Goal: Find specific page/section: Find specific page/section

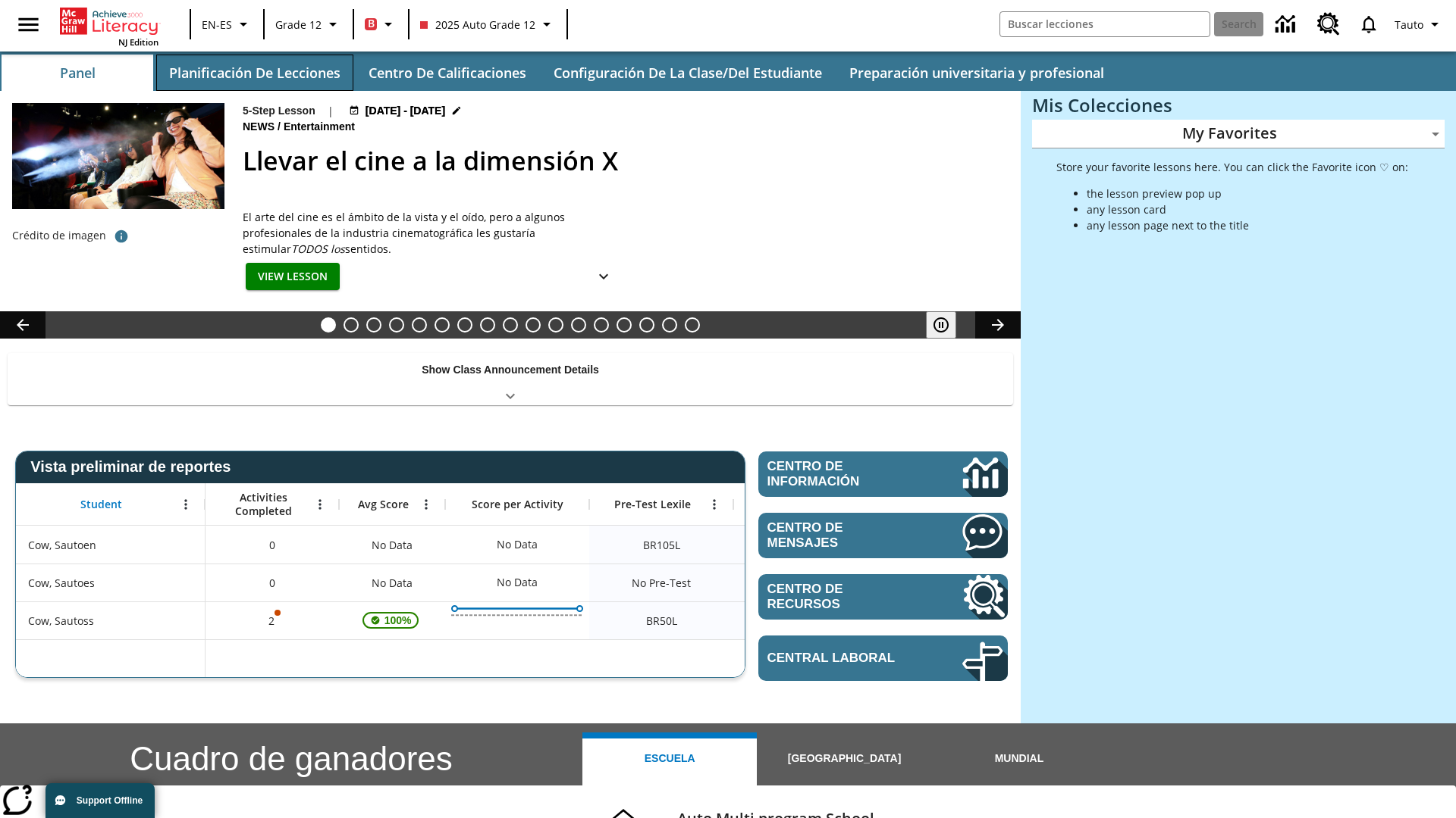
click at [254, 72] on button "Planificación de lecciones" at bounding box center [254, 72] width 197 height 36
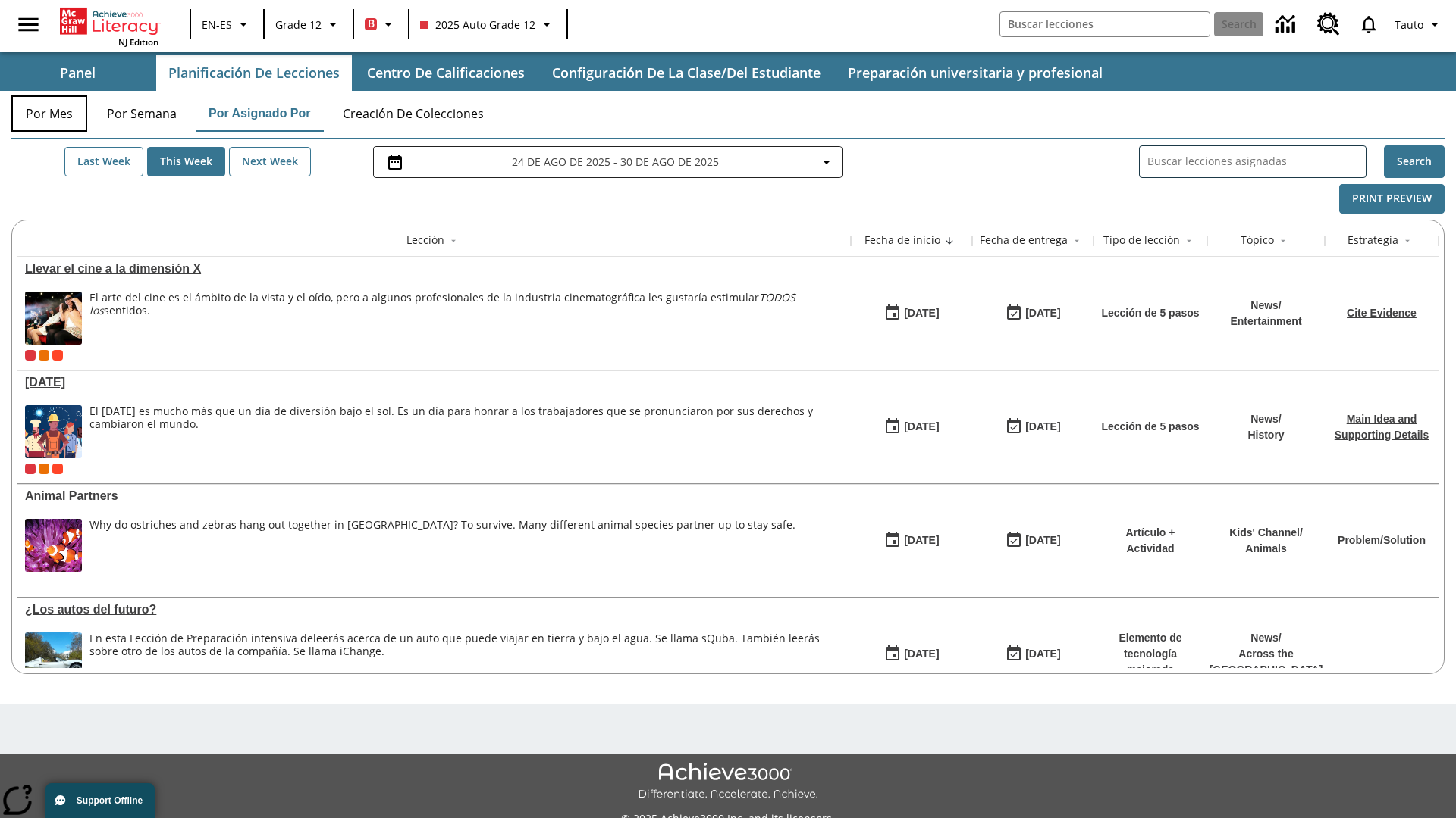
click at [49, 114] on button "Por mes" at bounding box center [49, 114] width 76 height 36
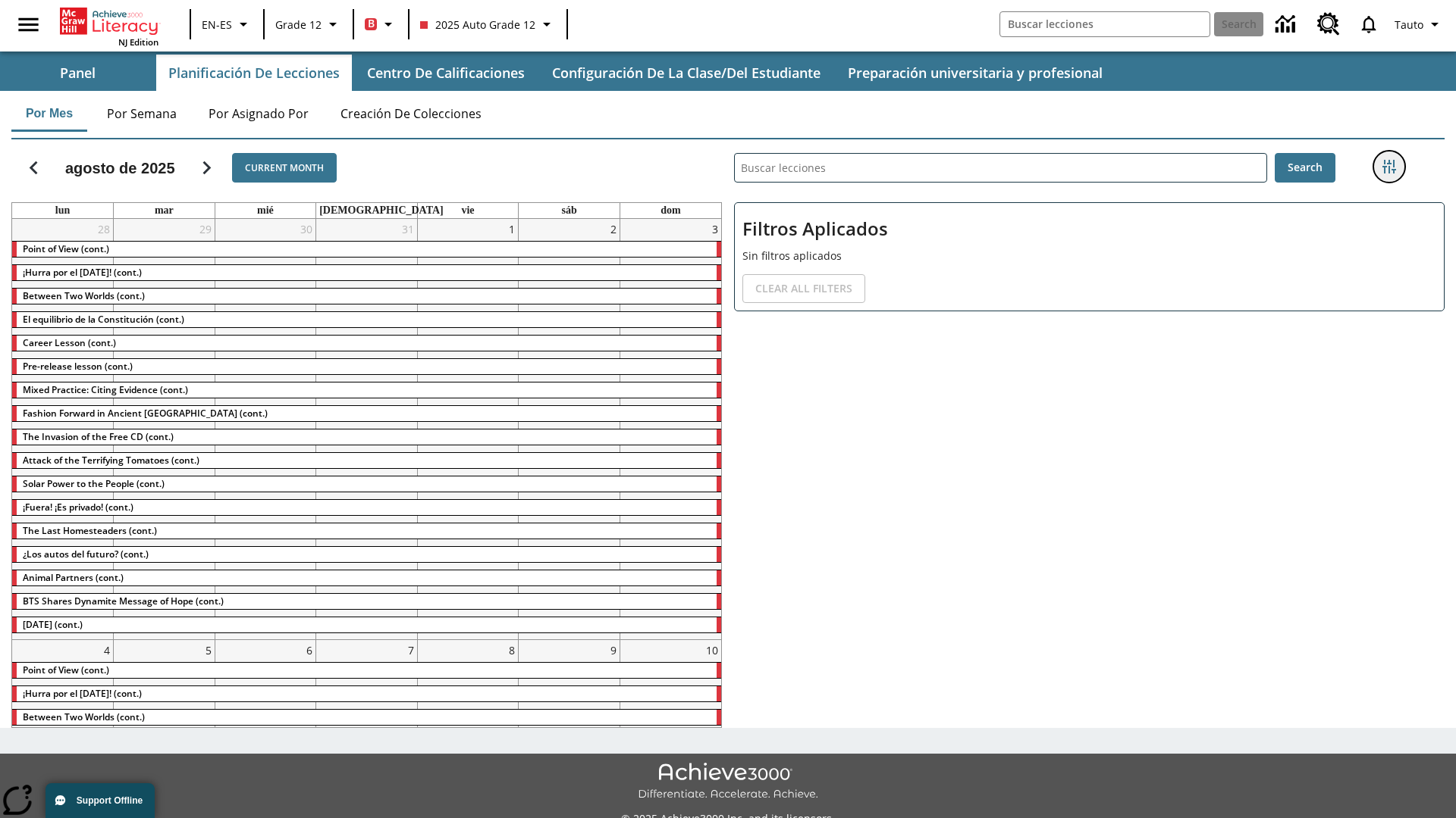
click at [1388, 167] on icon "Menú lateral de filtros" at bounding box center [1389, 167] width 14 height 14
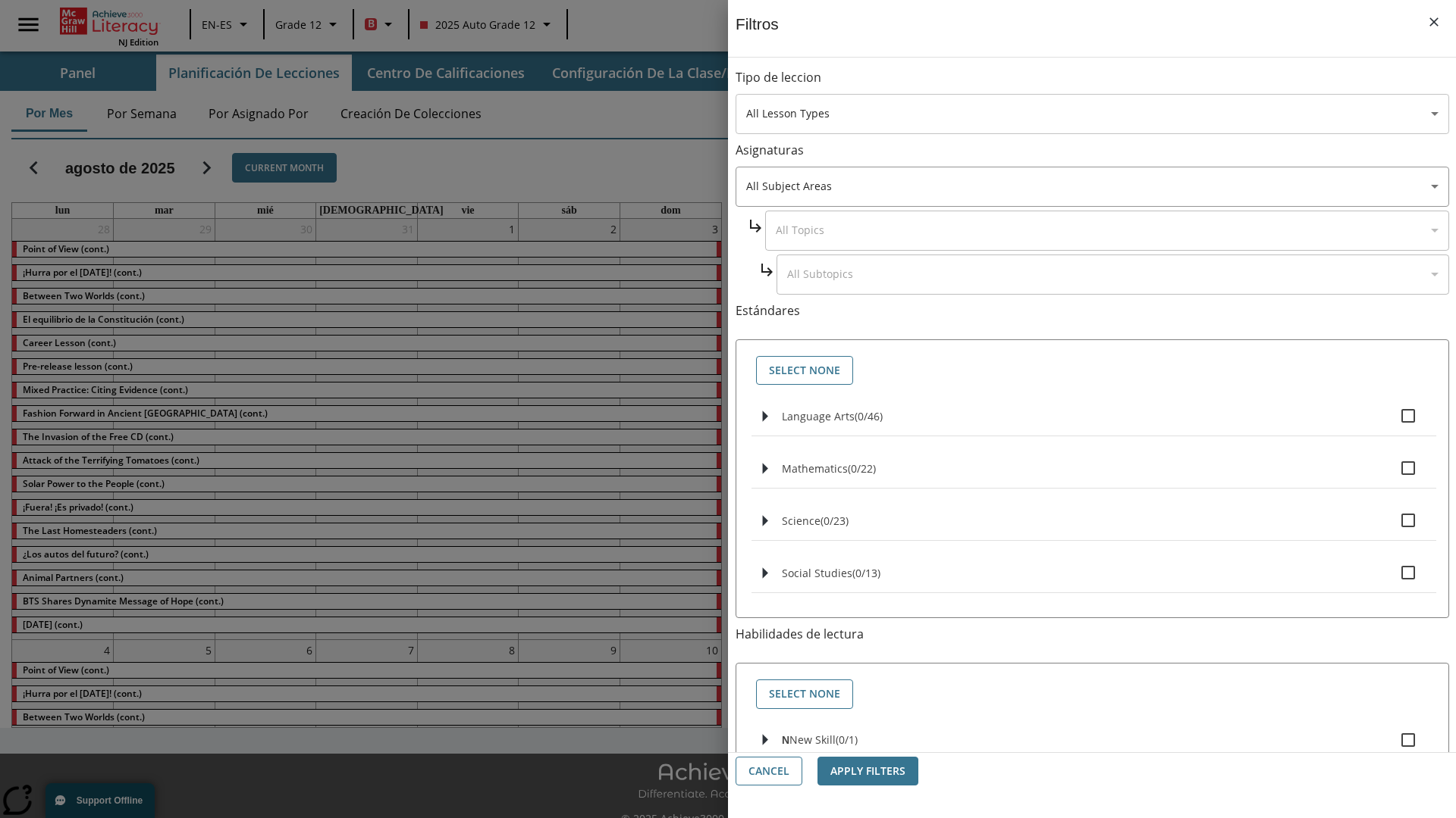
click at [1092, 114] on body "Saltar al contenido principal NJ Edition EN-ES Grade 12 B 2025 Auto Grade 12 Se…" at bounding box center [728, 425] width 1456 height 852
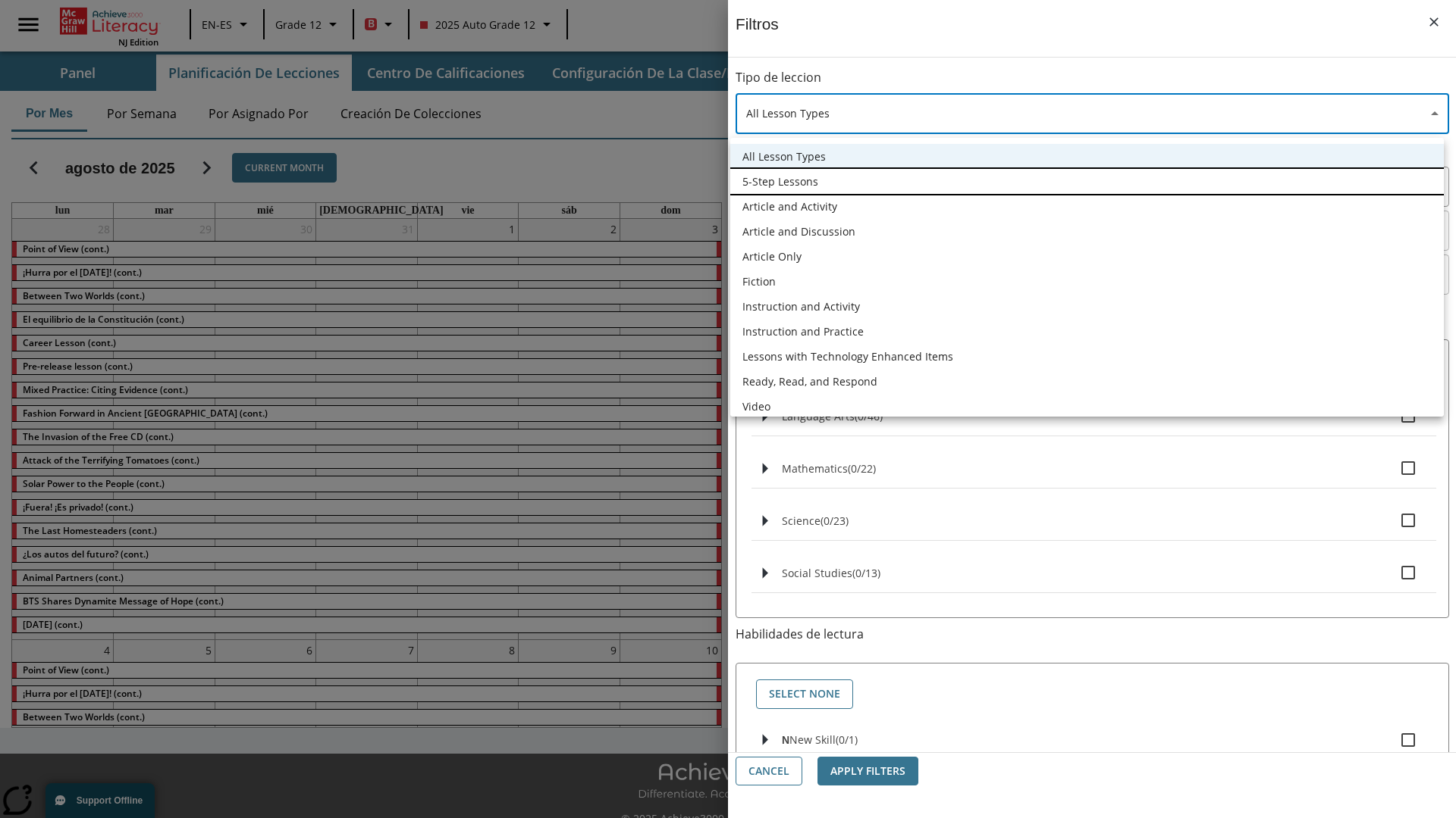
click at [1086, 181] on li "5-Step Lessons" at bounding box center [1086, 181] width 713 height 25
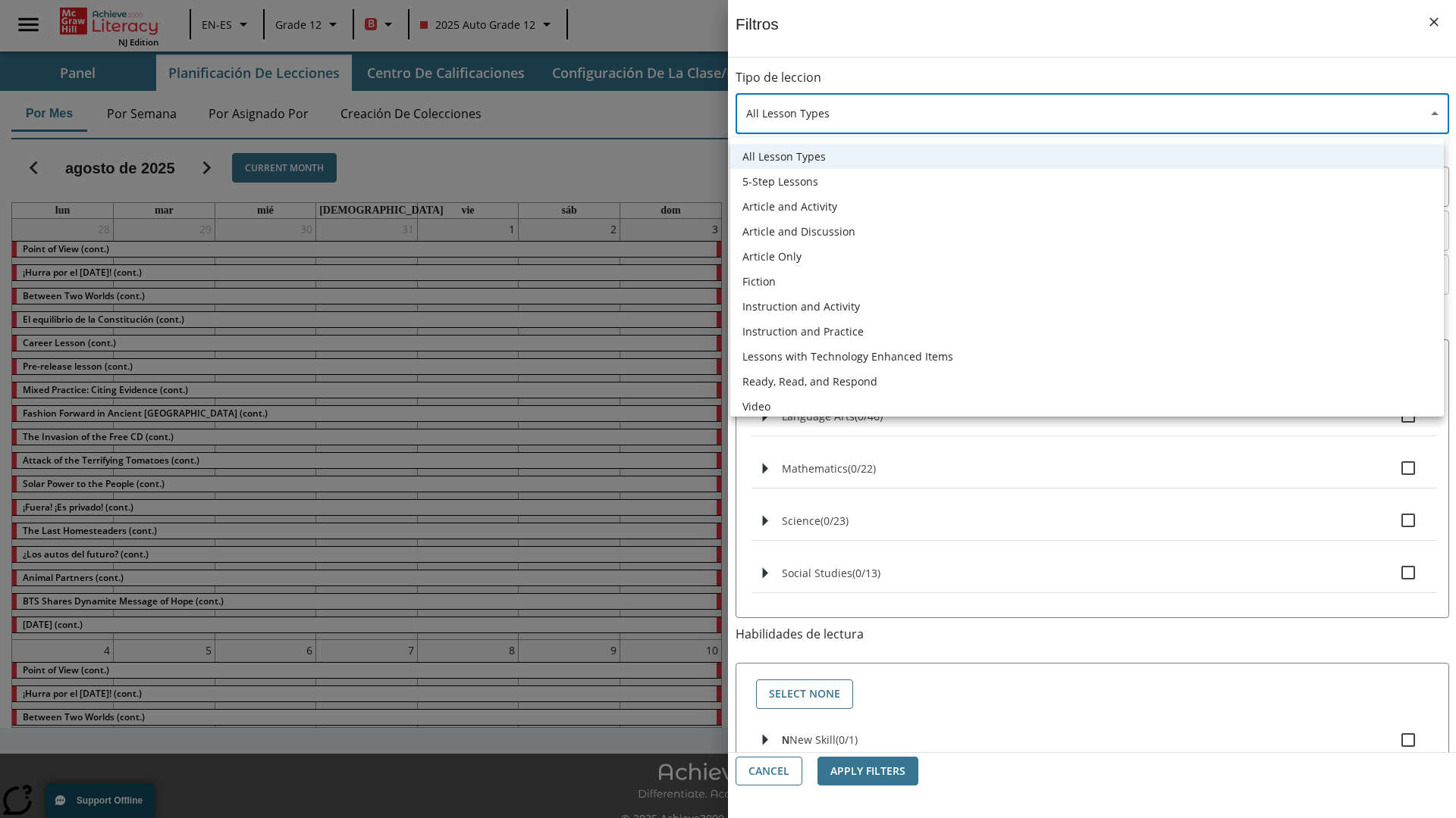
type input "1"
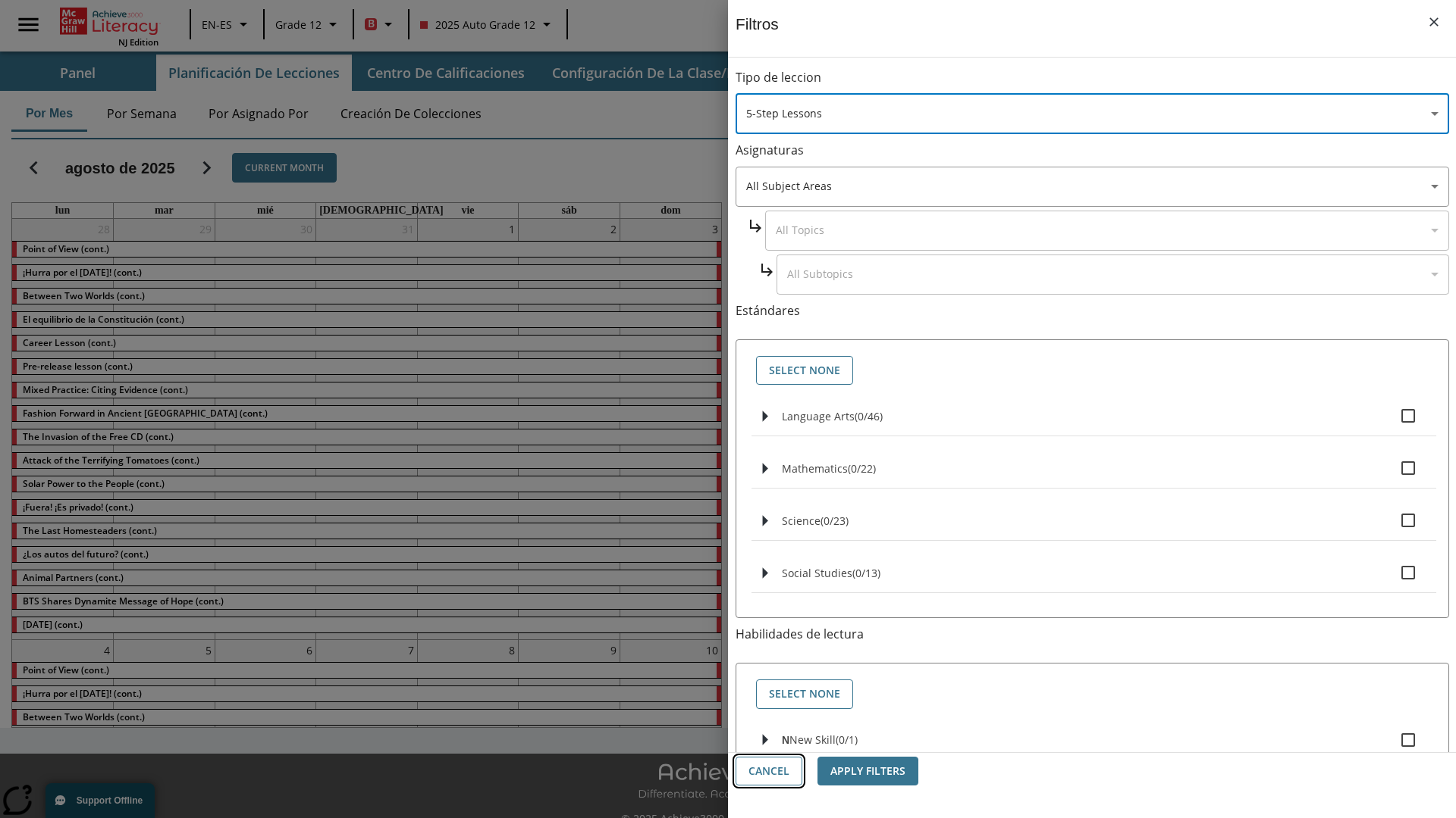
click at [768, 772] on button "Cancel" at bounding box center [768, 772] width 66 height 29
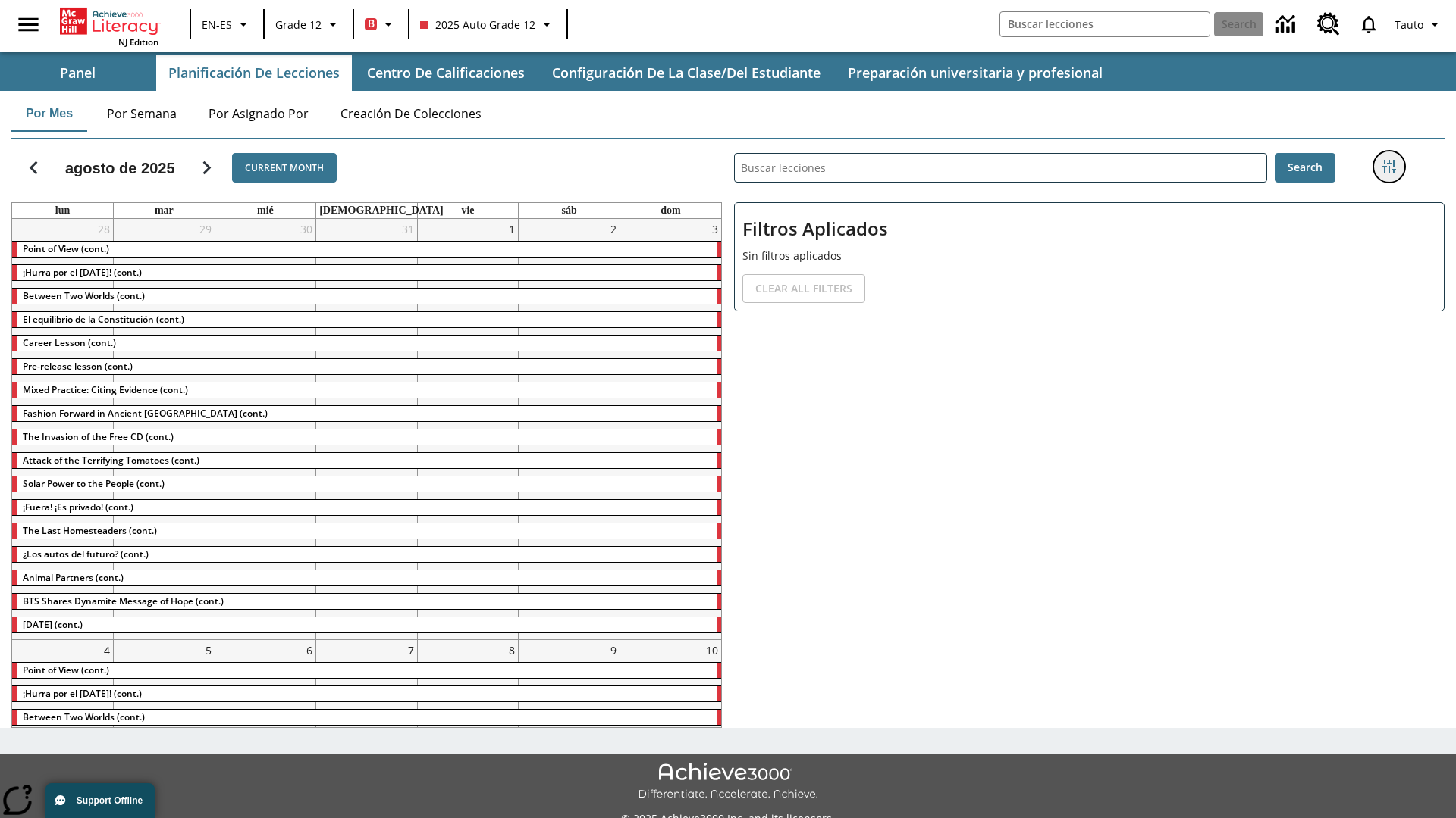
click at [1388, 167] on icon "Menú lateral de filtros" at bounding box center [1389, 167] width 14 height 14
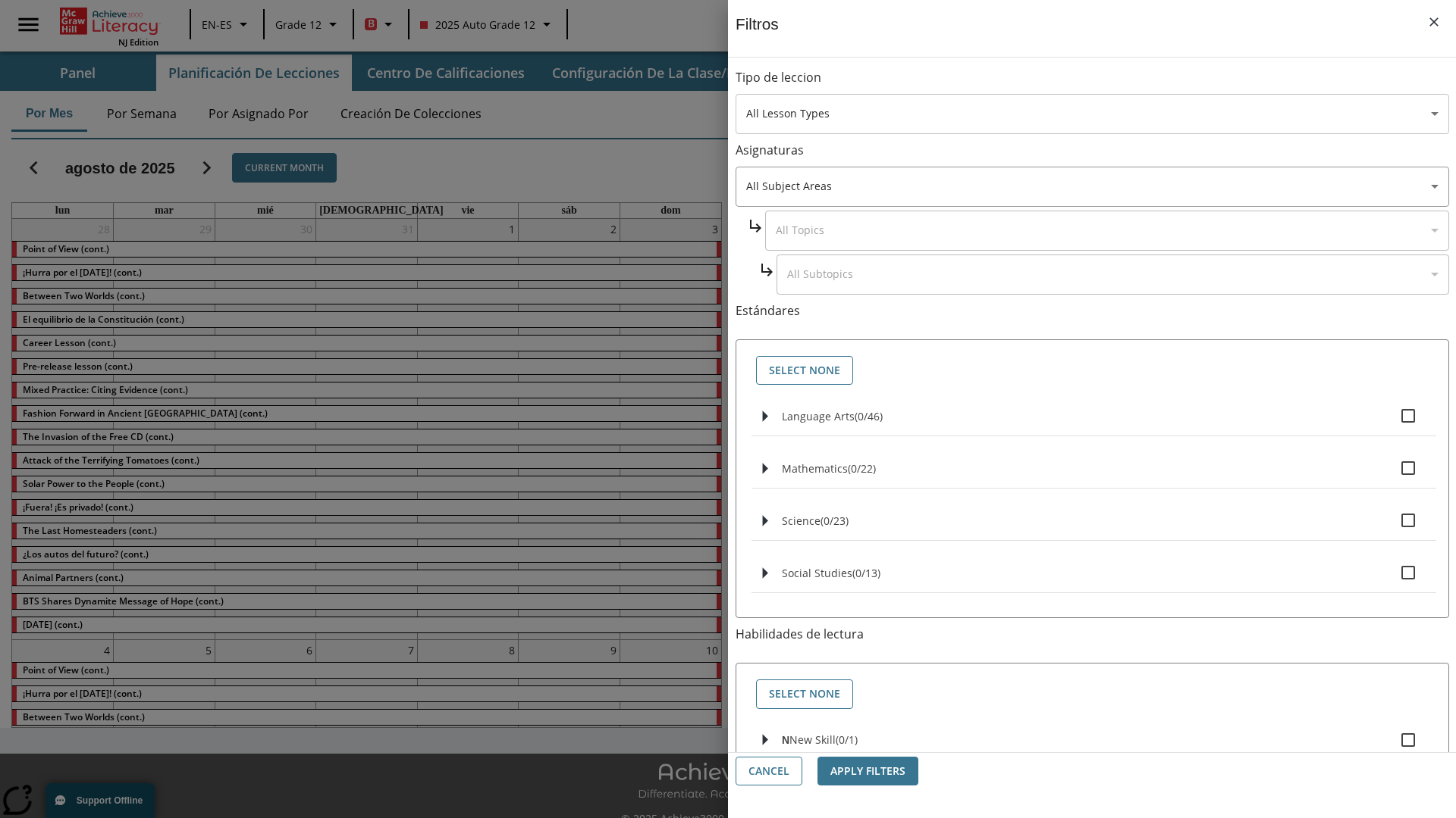
click at [1092, 114] on body "Saltar al contenido principal NJ Edition EN-ES Grade 12 B 2025 Auto Grade 12 Se…" at bounding box center [728, 425] width 1456 height 852
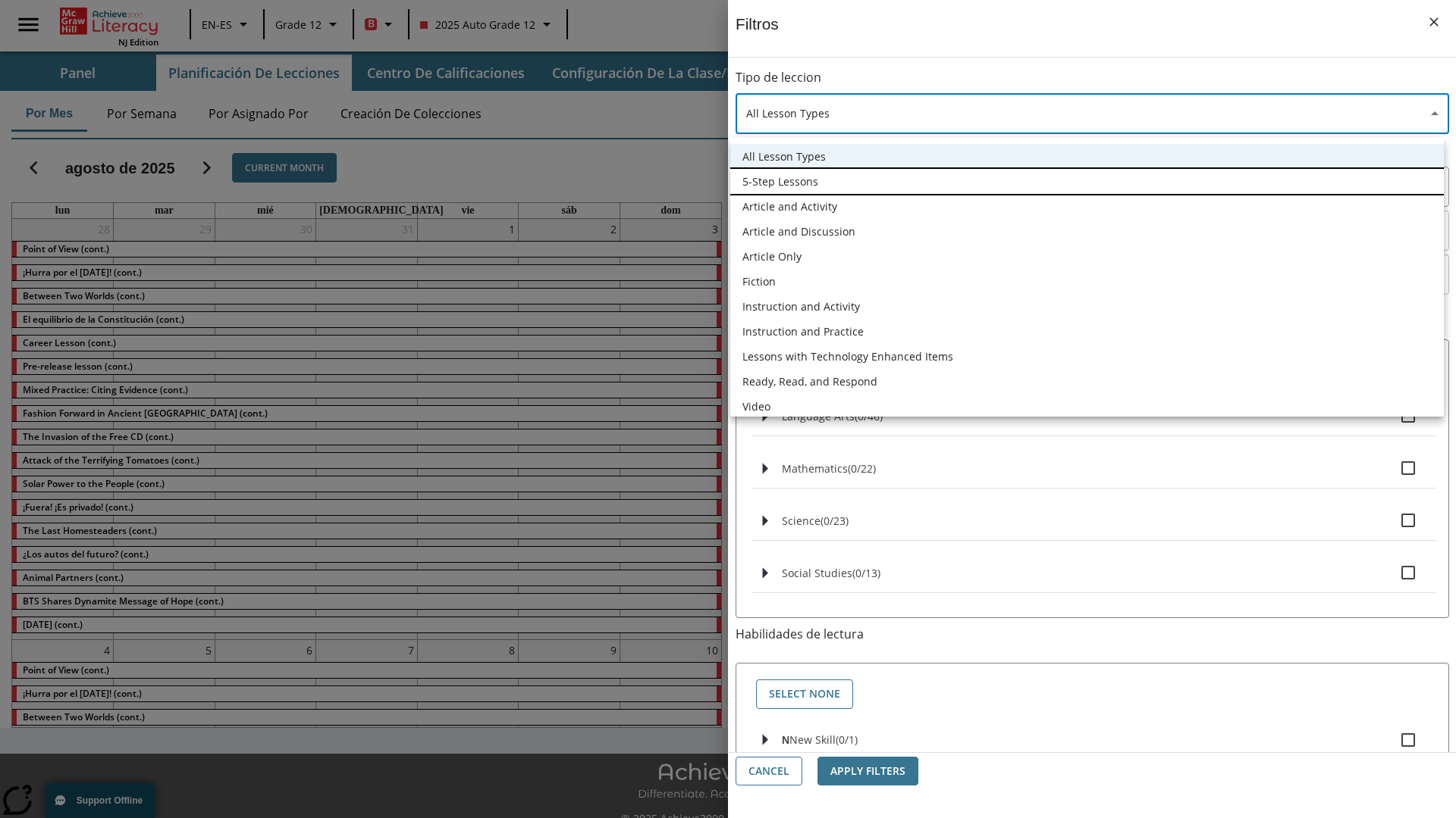
click at [1086, 181] on li "5-Step Lessons" at bounding box center [1086, 181] width 713 height 25
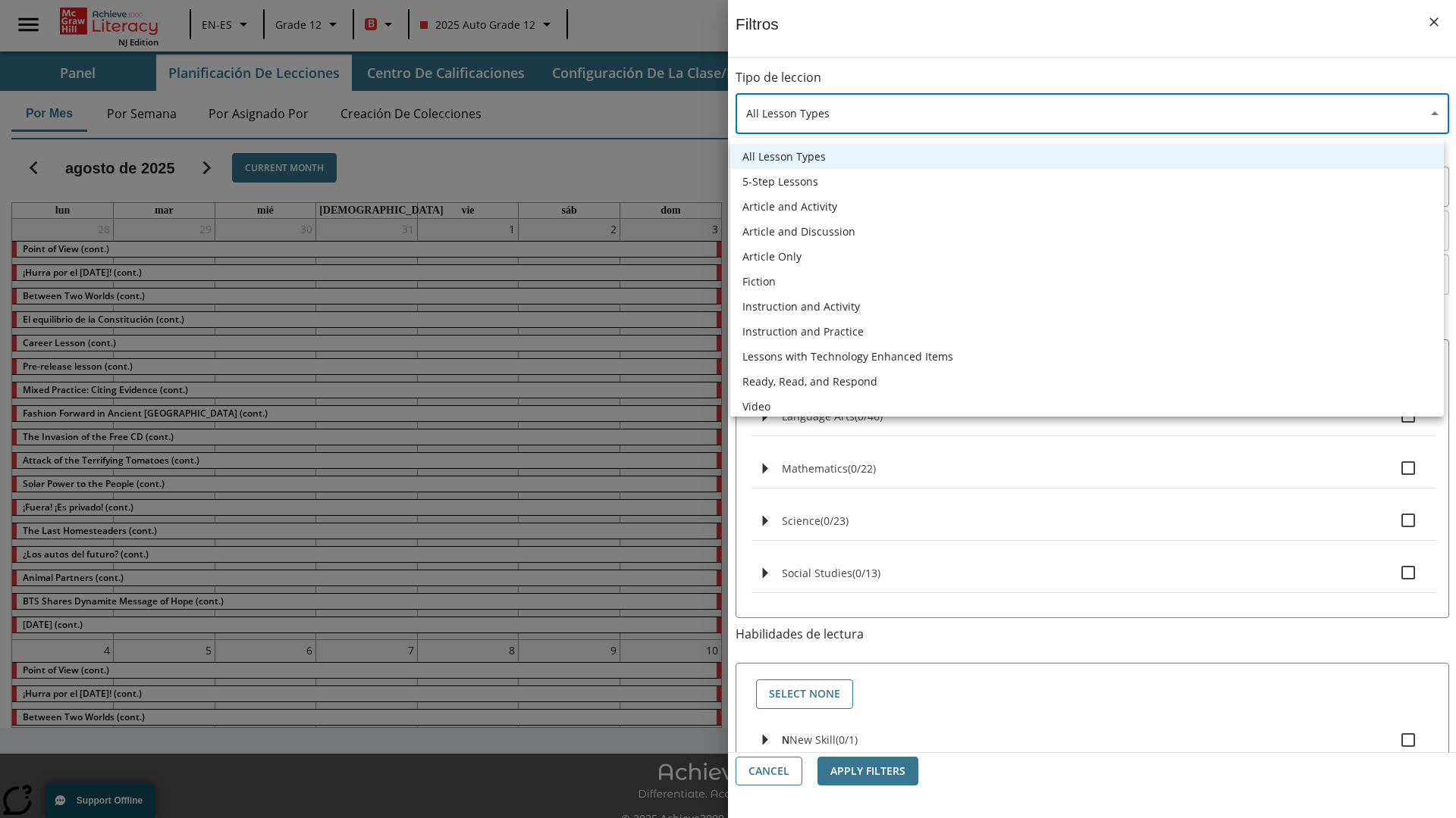
type input "1"
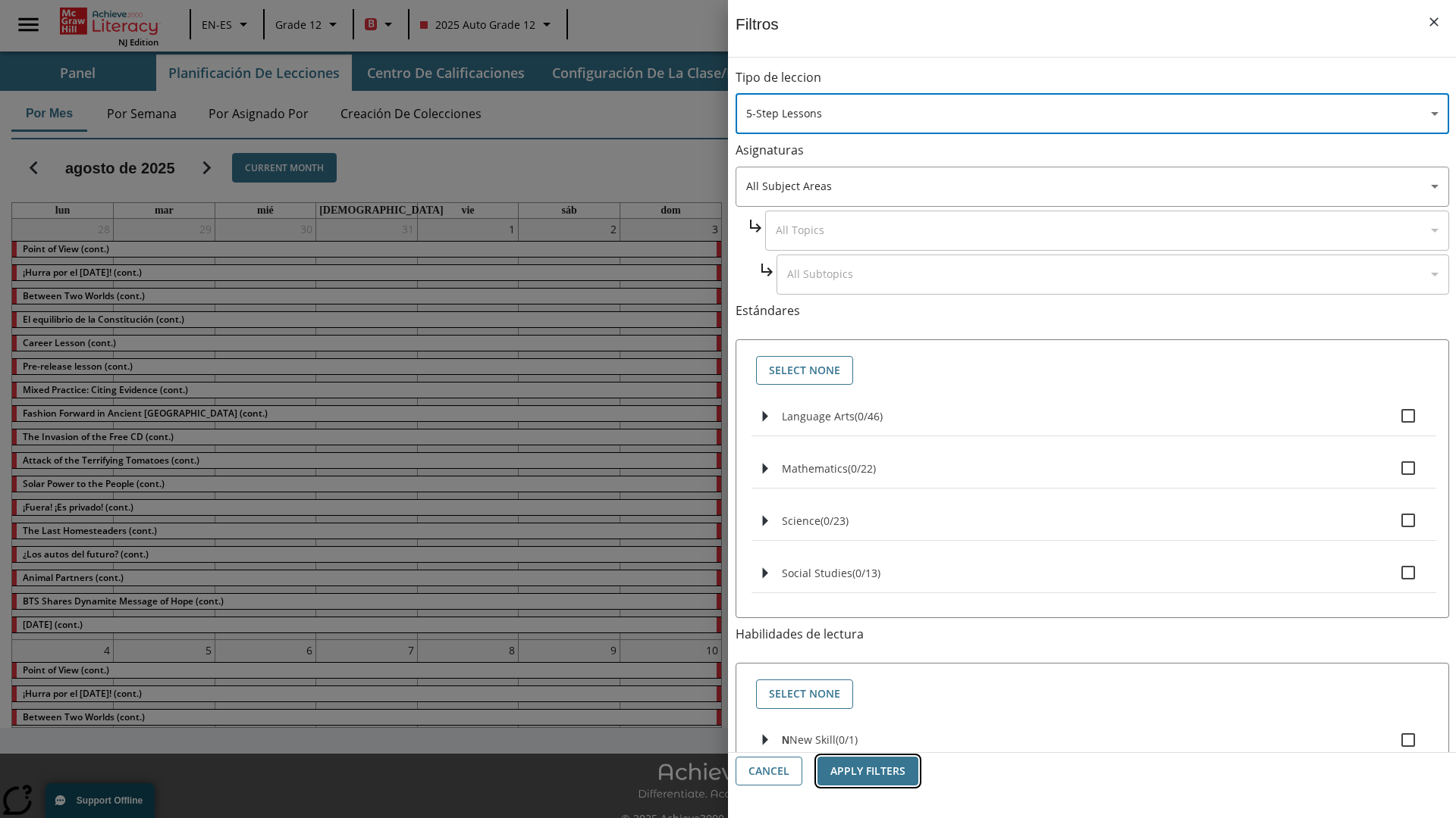
click at [868, 772] on button "Apply Filters" at bounding box center [868, 772] width 101 height 29
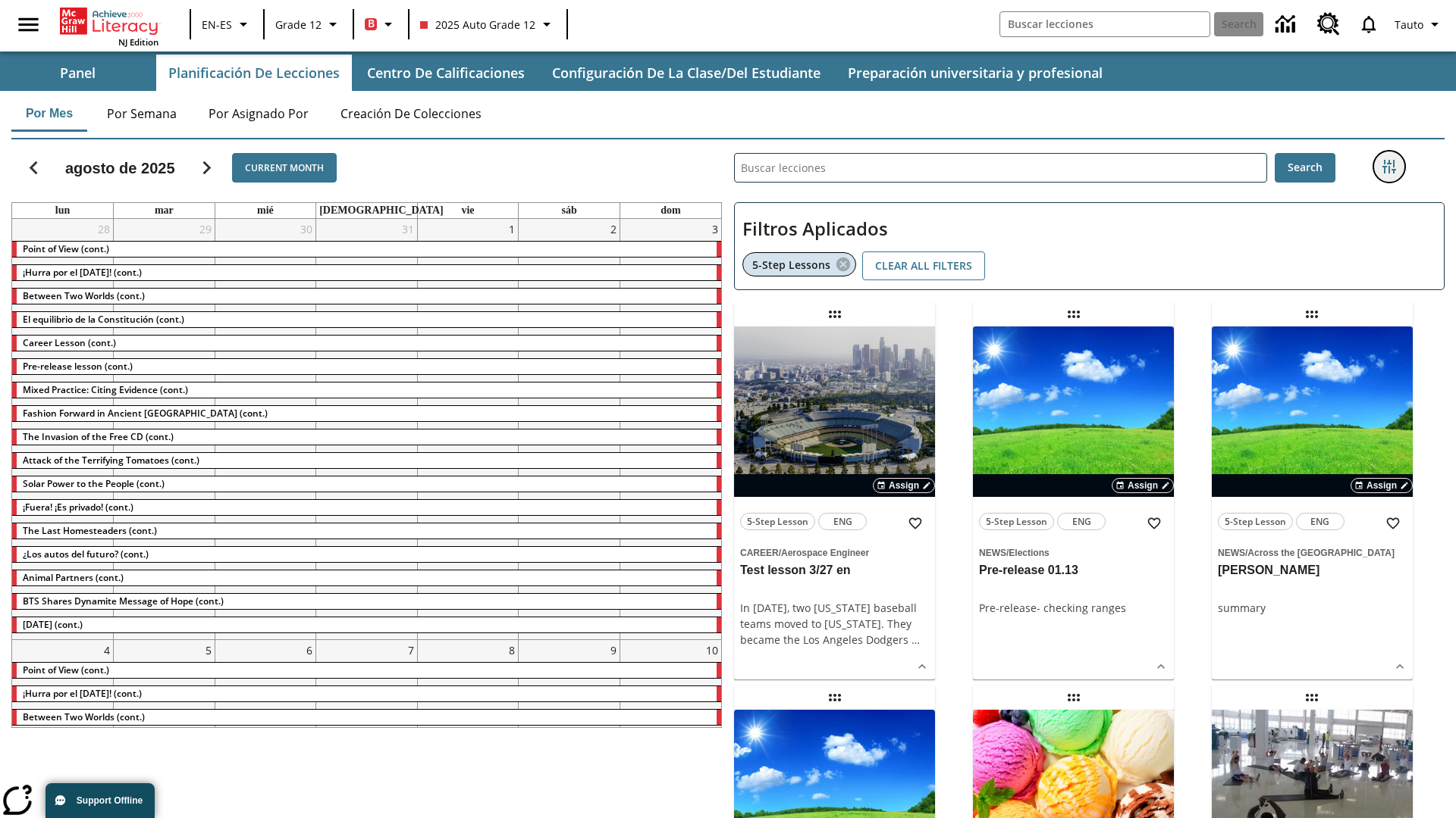
click at [1388, 167] on icon "Menú lateral de filtros" at bounding box center [1389, 167] width 14 height 14
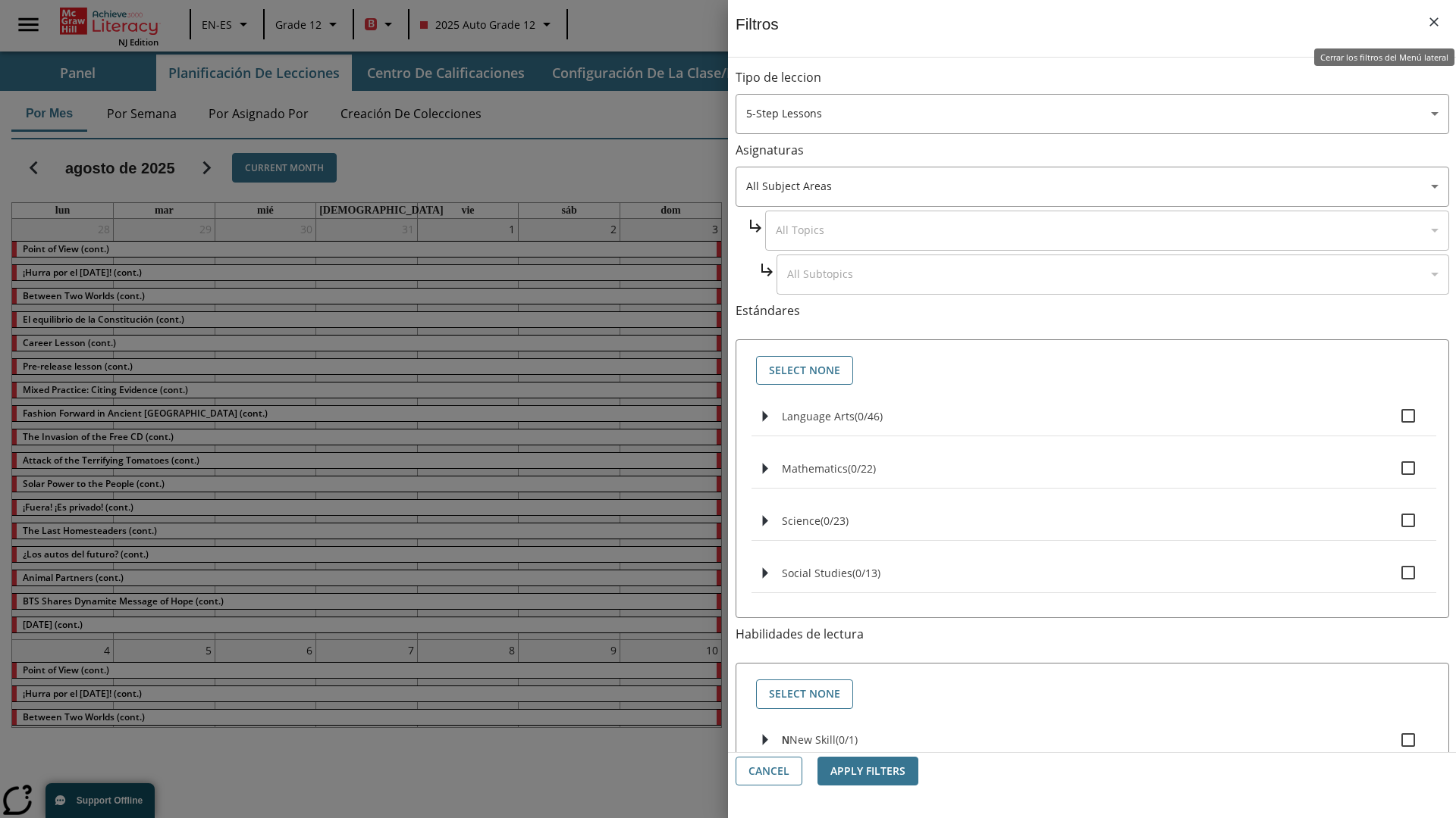
click at [1434, 22] on icon "Cerrar los filtros del Menú lateral" at bounding box center [1434, 22] width 9 height 9
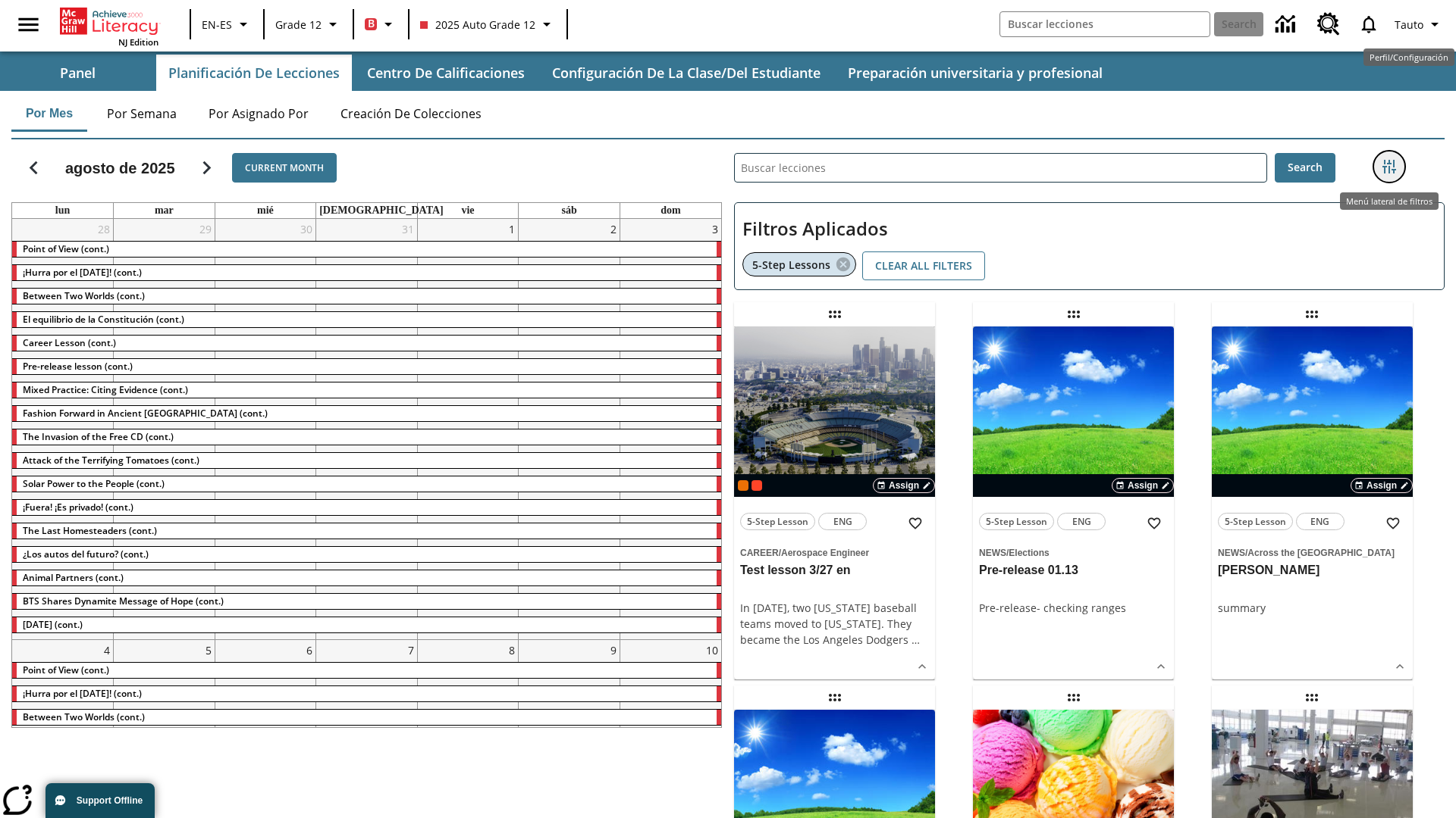
click at [1388, 167] on icon "Menú lateral de filtros" at bounding box center [1389, 167] width 14 height 14
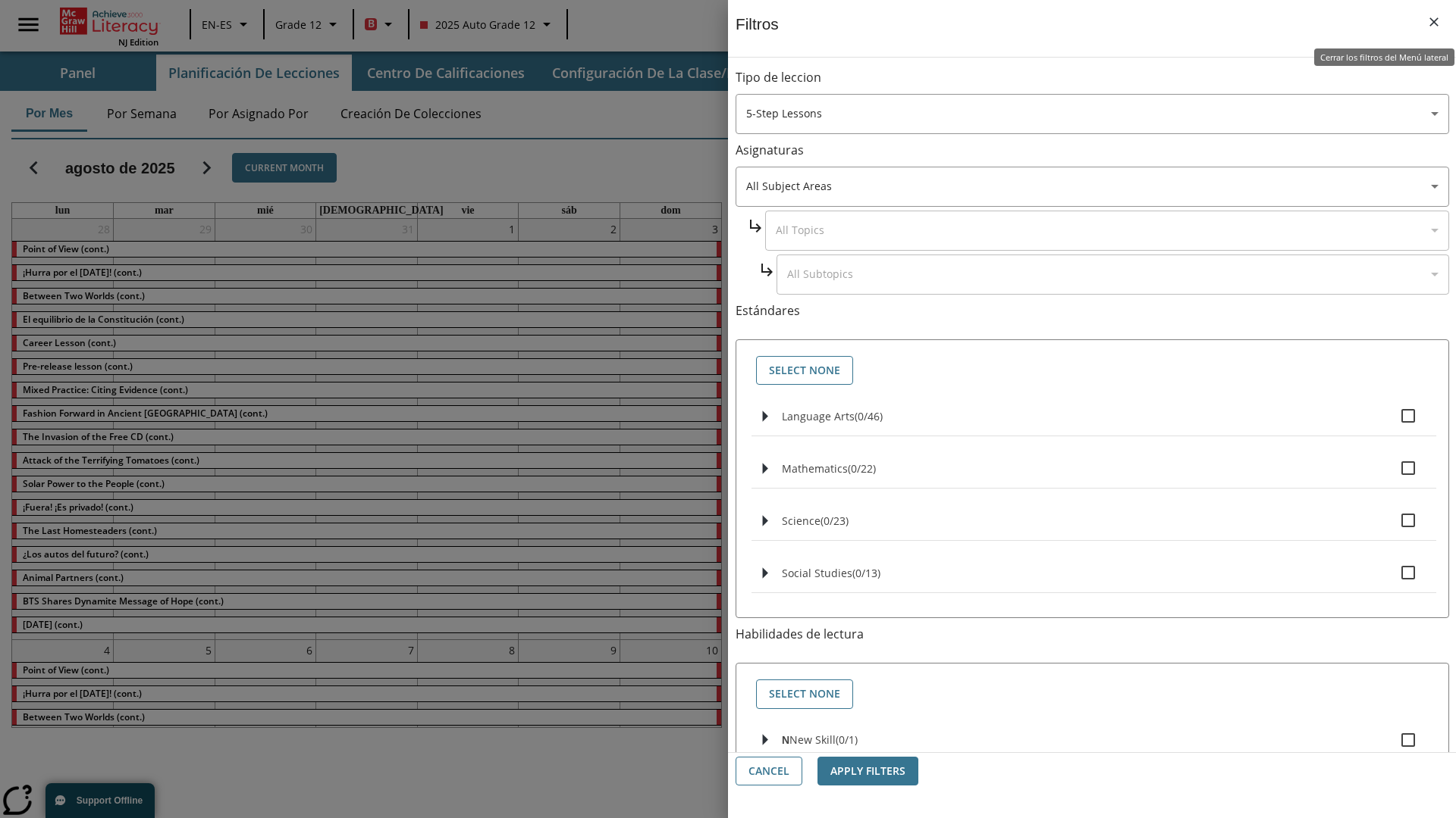
click at [1434, 22] on icon "Cerrar los filtros del Menú lateral" at bounding box center [1434, 22] width 9 height 9
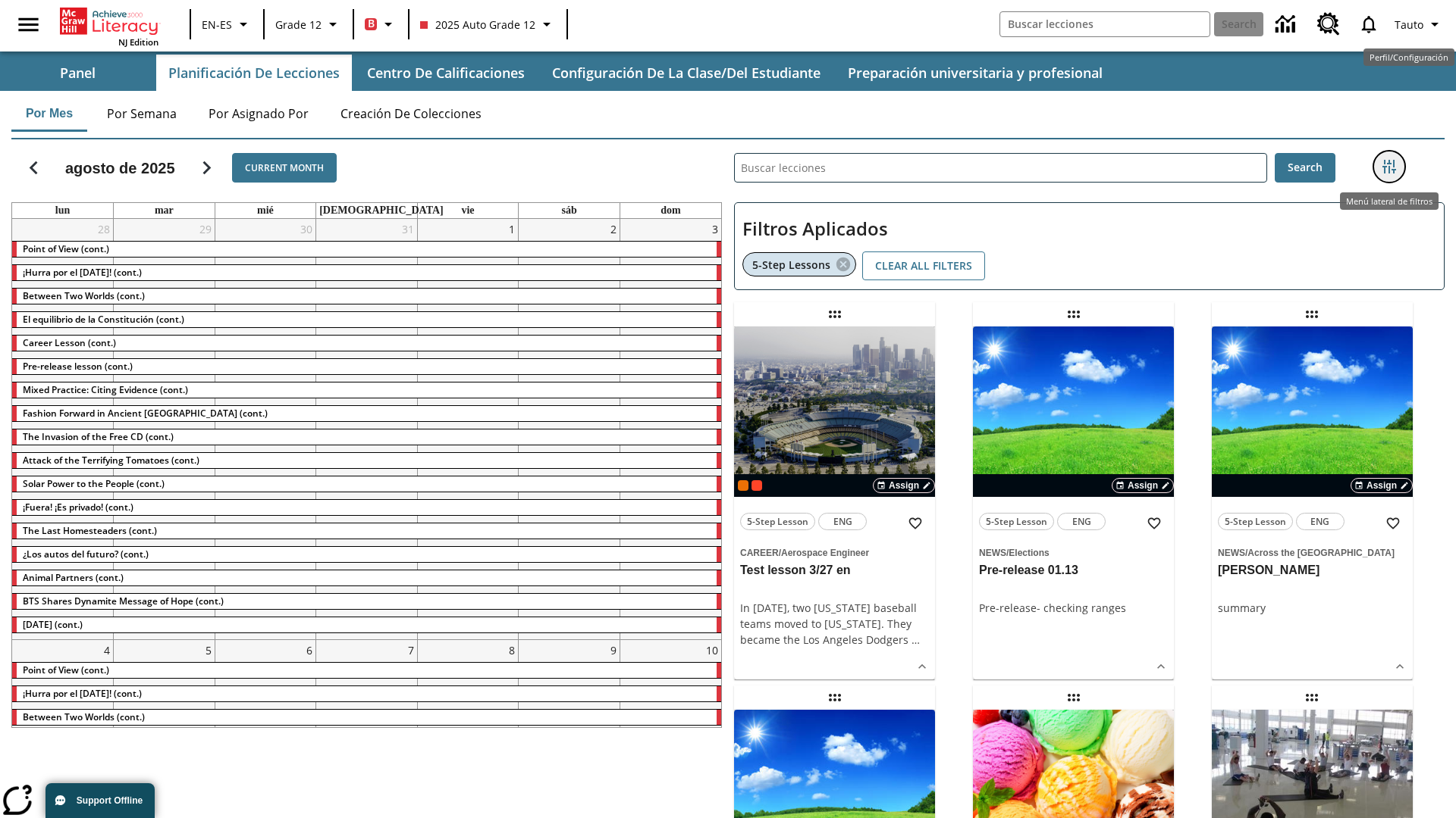
click at [1388, 167] on icon "Menú lateral de filtros" at bounding box center [1389, 167] width 14 height 14
